Goal: Task Accomplishment & Management: Complete application form

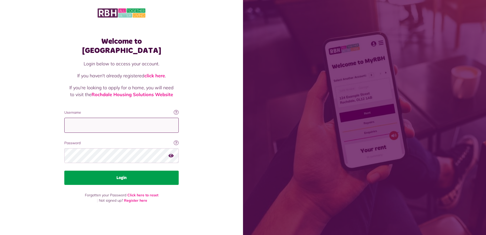
type input "**********"
click at [122, 176] on button "Login" at bounding box center [121, 177] width 114 height 14
click at [122, 173] on button "Login" at bounding box center [121, 177] width 114 height 14
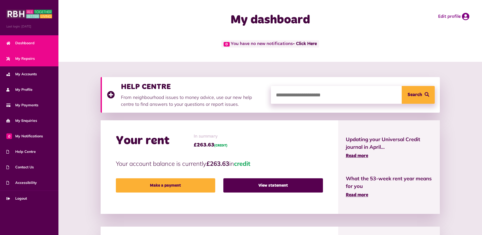
click at [32, 58] on span "My Repairs" at bounding box center [20, 58] width 28 height 5
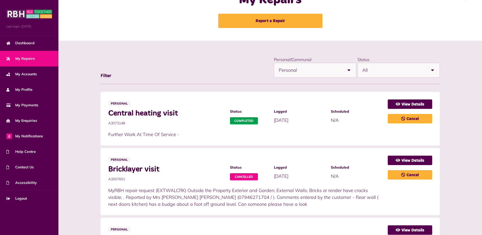
scroll to position [51, 0]
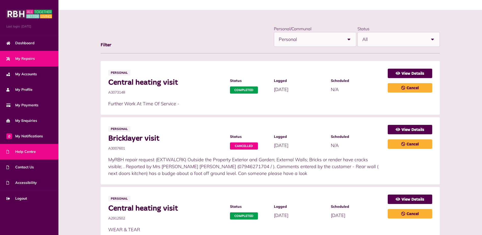
click at [33, 152] on span "Help Centre" at bounding box center [20, 151] width 29 height 5
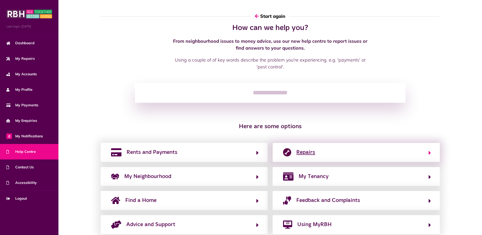
click at [304, 155] on span "Repairs" at bounding box center [305, 152] width 19 height 8
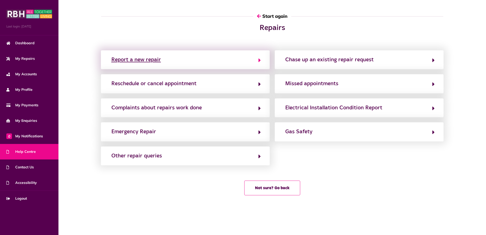
click at [216, 63] on button "Report a new repair" at bounding box center [185, 59] width 151 height 9
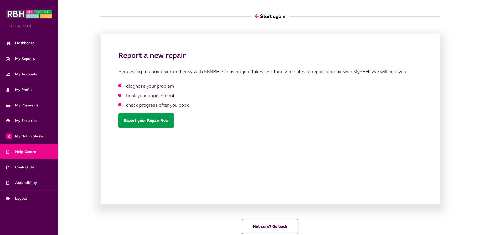
click at [152, 122] on link "Report your Repair Now" at bounding box center [145, 120] width 55 height 14
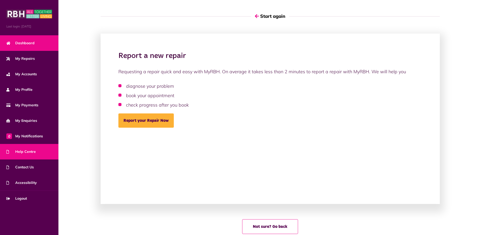
click at [36, 41] on link "Dashboard" at bounding box center [29, 42] width 58 height 15
click at [32, 44] on span "Dashboard" at bounding box center [20, 42] width 28 height 5
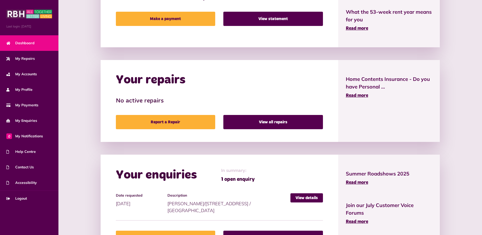
scroll to position [153, 0]
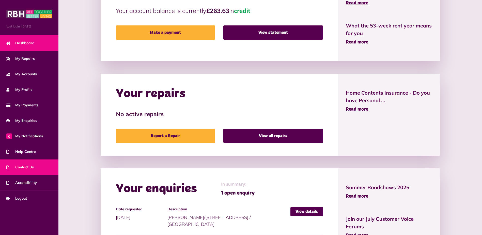
click at [25, 168] on span "Contact Us" at bounding box center [19, 166] width 27 height 5
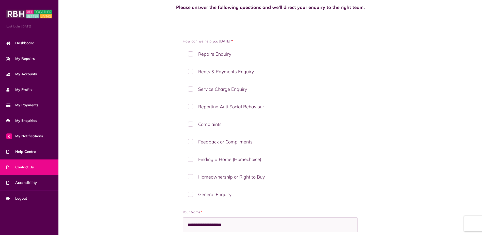
scroll to position [25, 0]
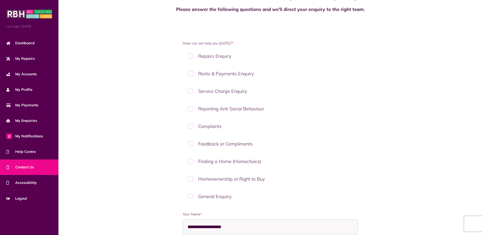
click at [190, 56] on label "Repairs Enquiry" at bounding box center [270, 56] width 175 height 15
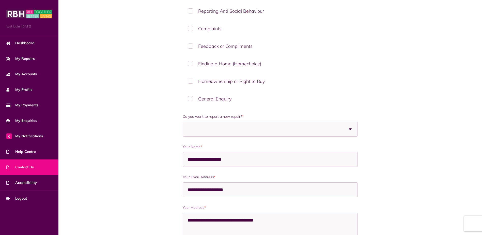
scroll to position [127, 0]
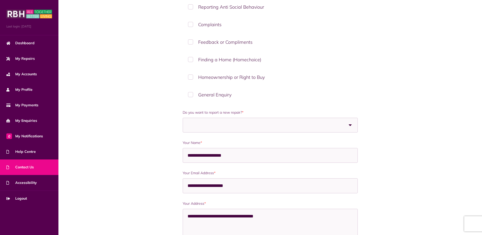
click at [211, 126] on span at bounding box center [222, 125] width 70 height 14
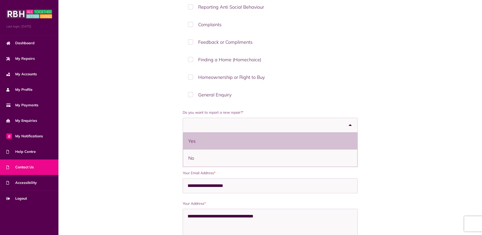
click at [198, 140] on li "Yes" at bounding box center [270, 140] width 174 height 17
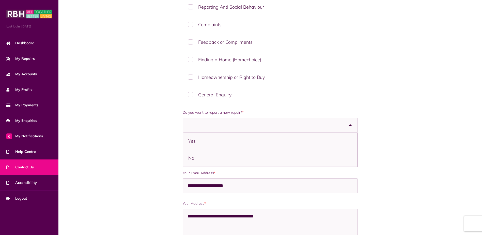
select select "***"
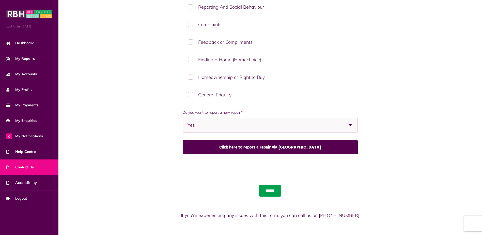
click at [268, 189] on input "******" at bounding box center [270, 191] width 22 height 12
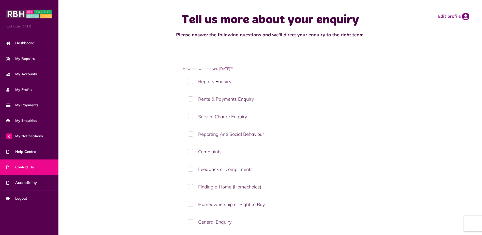
scroll to position [139, 0]
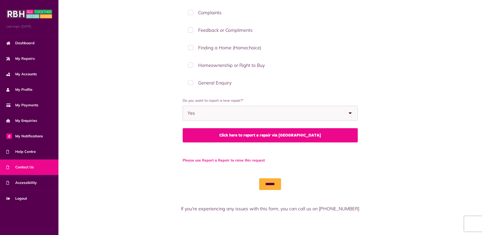
click at [191, 133] on link "Click here to report a repair via [GEOGRAPHIC_DATA]" at bounding box center [270, 135] width 175 height 14
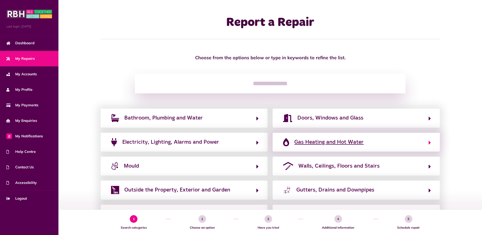
click at [298, 142] on span "Gas Heating and Hot Water" at bounding box center [328, 142] width 69 height 8
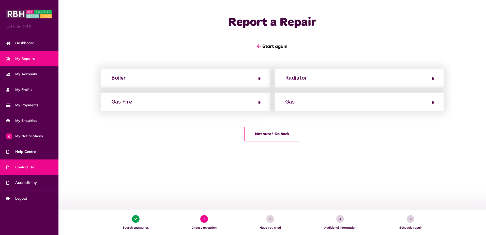
click at [28, 167] on span "Contact Us" at bounding box center [19, 166] width 27 height 5
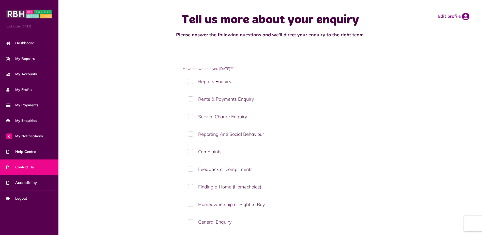
click at [189, 82] on label "Repairs Enquiry" at bounding box center [270, 81] width 175 height 15
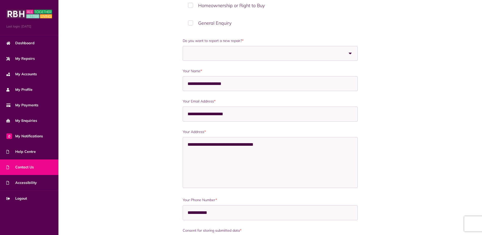
scroll to position [254, 0]
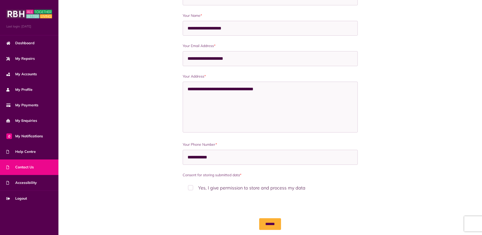
click at [190, 187] on label "Yes, I give permission to store and process my data" at bounding box center [270, 187] width 175 height 15
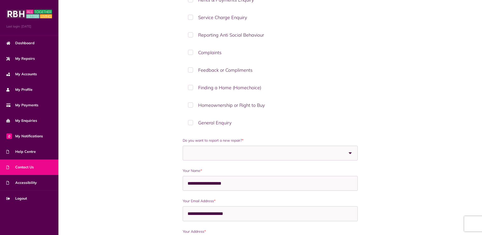
scroll to position [102, 0]
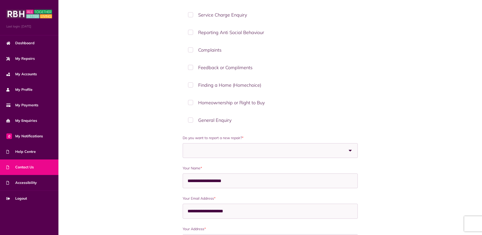
click at [204, 154] on span at bounding box center [222, 150] width 70 height 14
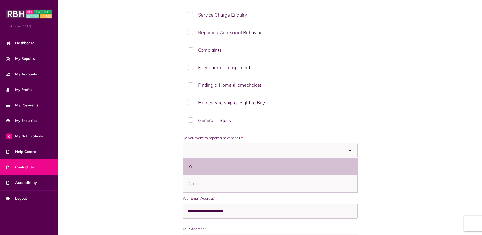
click at [191, 166] on li "Yes" at bounding box center [270, 166] width 174 height 17
select select "***"
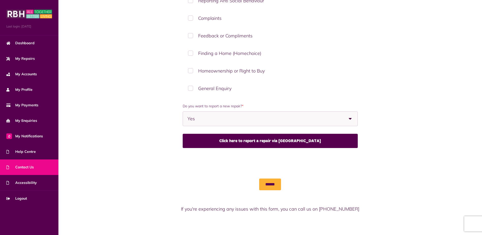
scroll to position [134, 0]
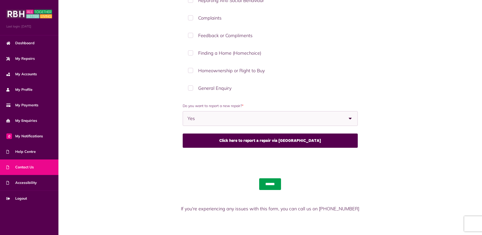
click at [272, 185] on input "******" at bounding box center [270, 184] width 22 height 12
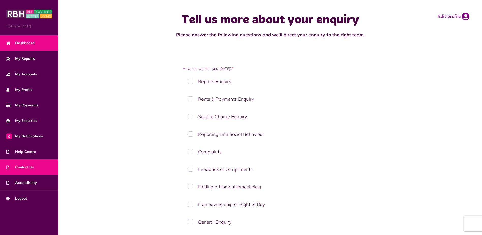
click at [27, 45] on span "Dashboard" at bounding box center [20, 42] width 28 height 5
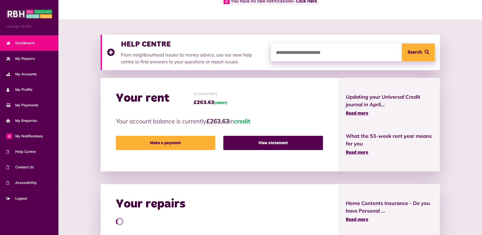
scroll to position [102, 0]
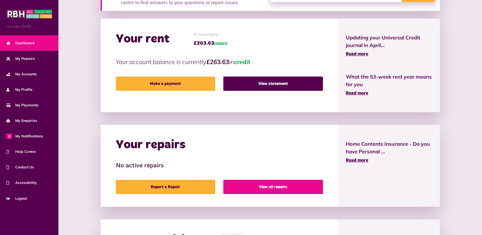
click at [246, 186] on link "View all repairs" at bounding box center [272, 187] width 99 height 14
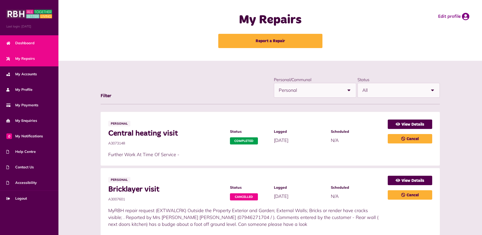
click at [37, 43] on link "Dashboard" at bounding box center [29, 42] width 58 height 15
